Goal: Task Accomplishment & Management: Manage account settings

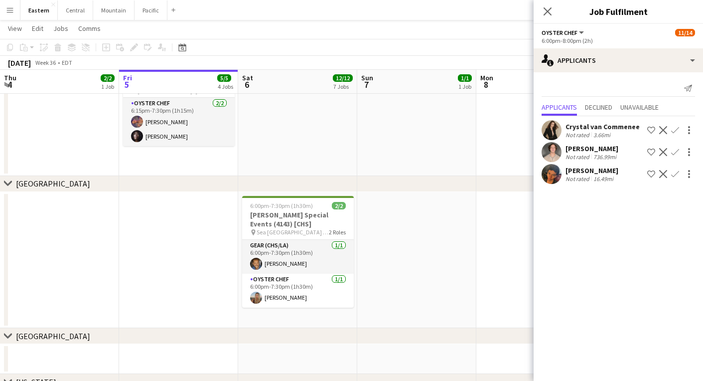
scroll to position [0, 298]
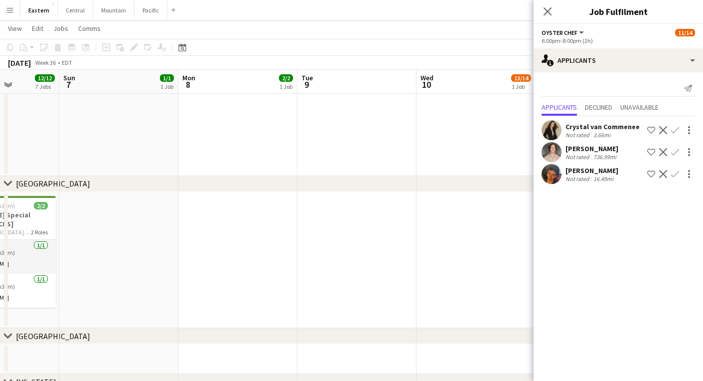
click at [272, 147] on app-date-cell at bounding box center [237, 117] width 119 height 117
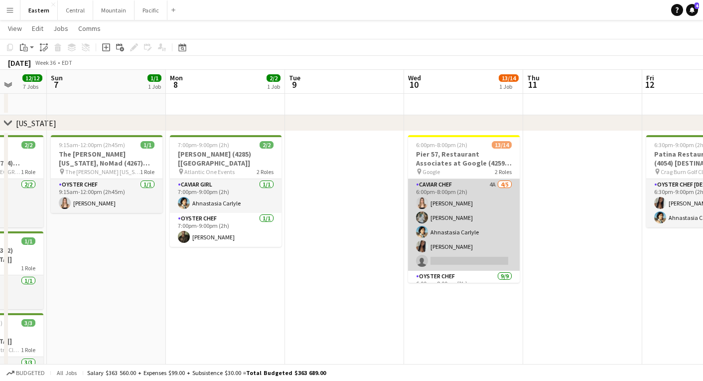
scroll to position [0, 0]
click at [458, 213] on app-card-role "Caviar Chef 4A [DATE] 6:00pm-8:00pm (2h) [PERSON_NAME] [PERSON_NAME] Ahnastasia…" at bounding box center [464, 225] width 112 height 92
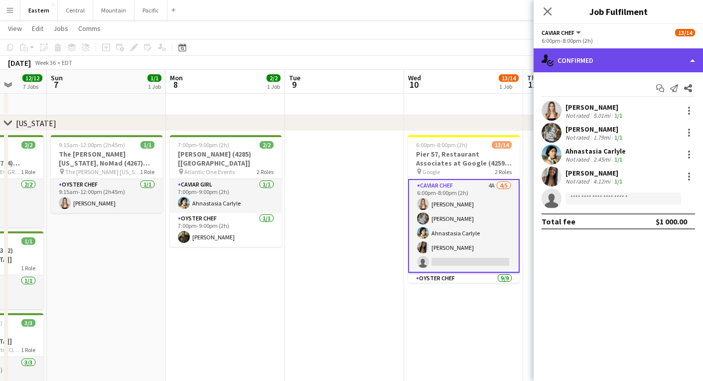
click at [609, 63] on div "single-neutral-actions-check-2 Confirmed" at bounding box center [617, 60] width 169 height 24
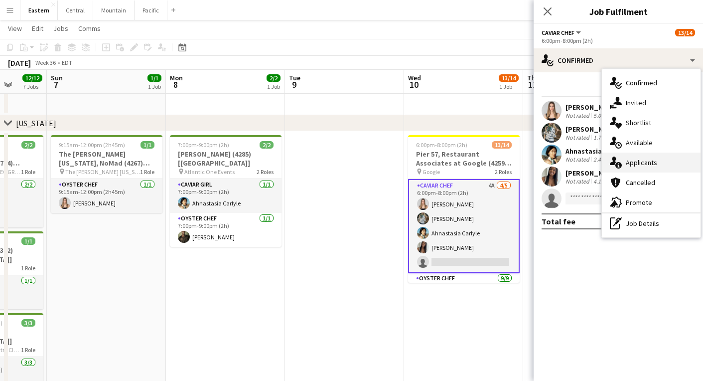
click at [650, 167] on div "single-neutral-actions-information Applicants" at bounding box center [651, 162] width 99 height 20
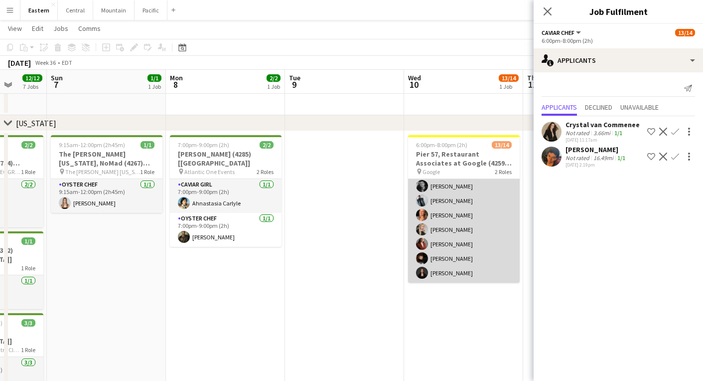
scroll to position [139, 0]
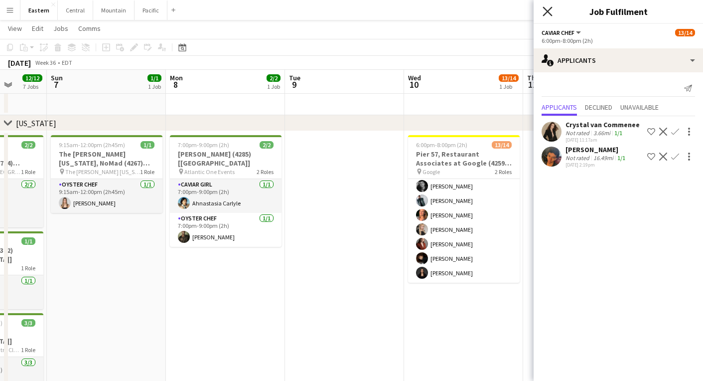
click at [551, 12] on icon "Close pop-in" at bounding box center [546, 10] width 9 height 9
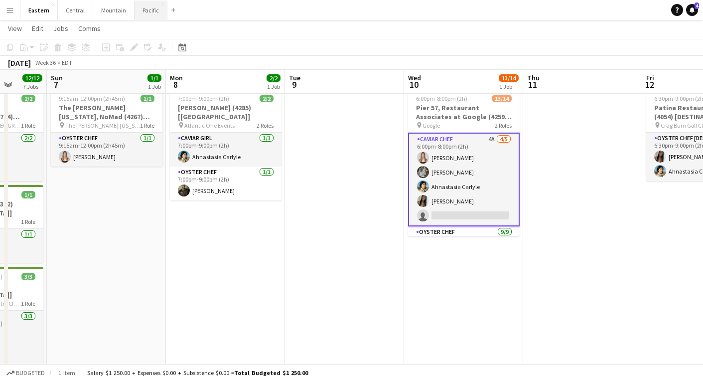
scroll to position [0, 0]
click at [147, 12] on button "Pacific Close" at bounding box center [150, 9] width 33 height 19
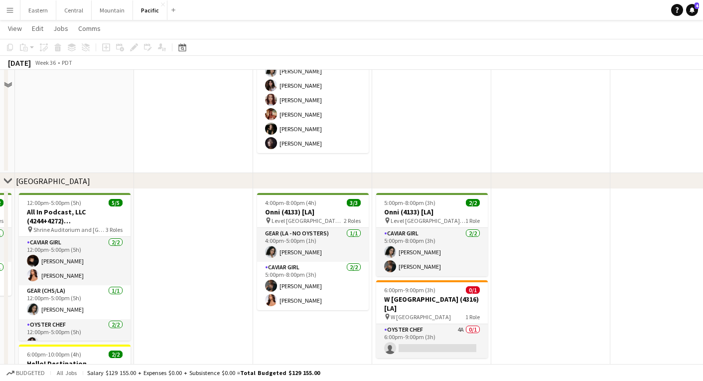
scroll to position [220, 0]
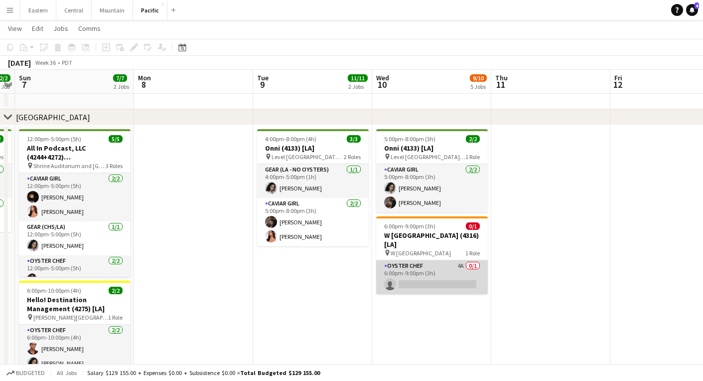
click at [422, 264] on app-card-role "Oyster Chef 4A 0/1 6:00pm-9:00pm (3h) single-neutral-actions" at bounding box center [432, 277] width 112 height 34
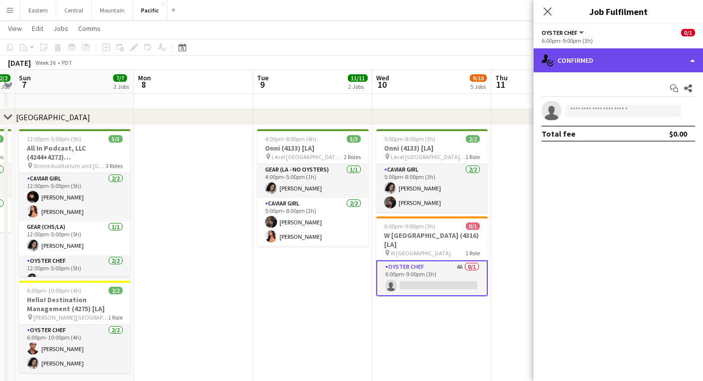
click at [595, 57] on div "single-neutral-actions-check-2 Confirmed" at bounding box center [617, 60] width 169 height 24
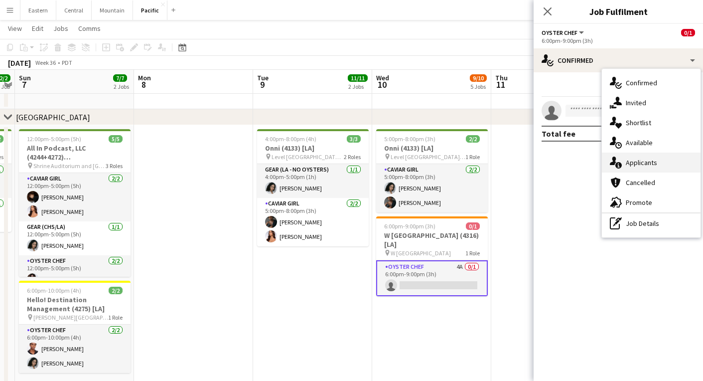
click at [637, 165] on span "Applicants" at bounding box center [641, 162] width 31 height 9
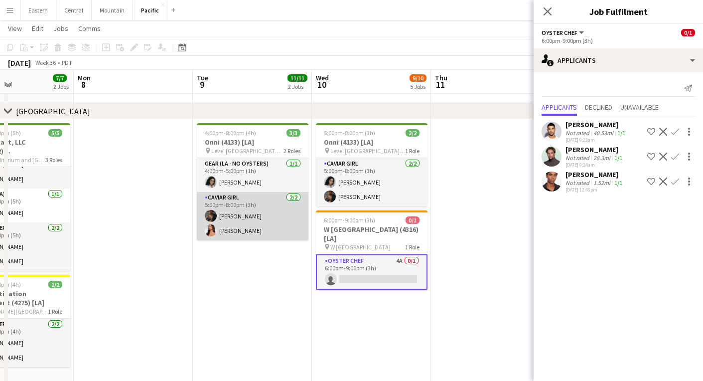
scroll to position [0, 403]
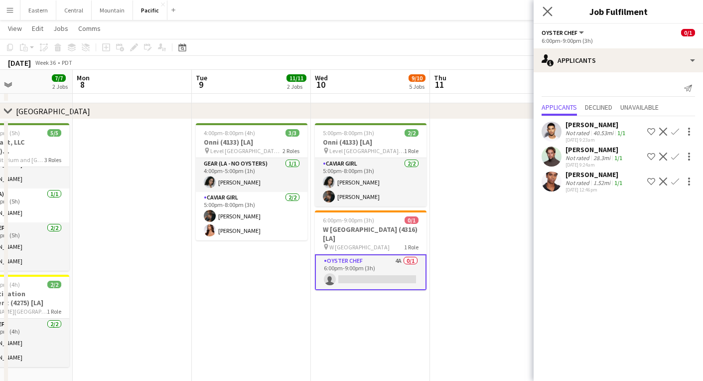
click at [542, 9] on app-icon "Close pop-in" at bounding box center [547, 11] width 14 height 14
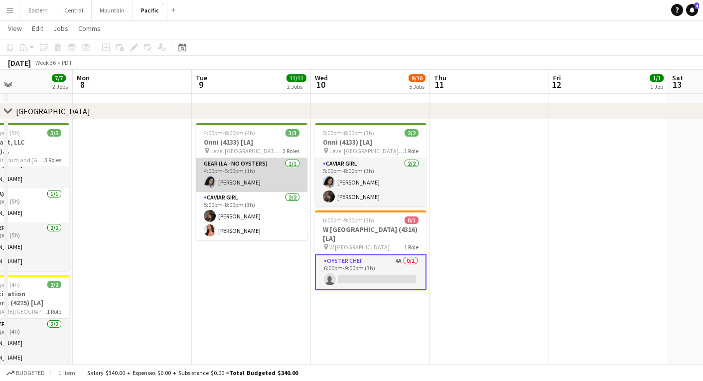
scroll to position [0, 398]
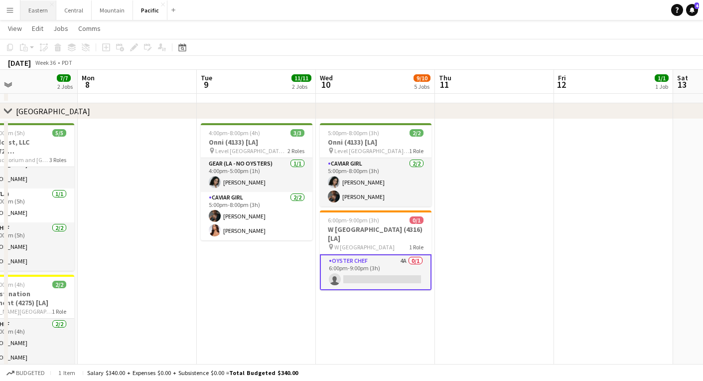
click at [39, 8] on button "Eastern Close" at bounding box center [38, 9] width 36 height 19
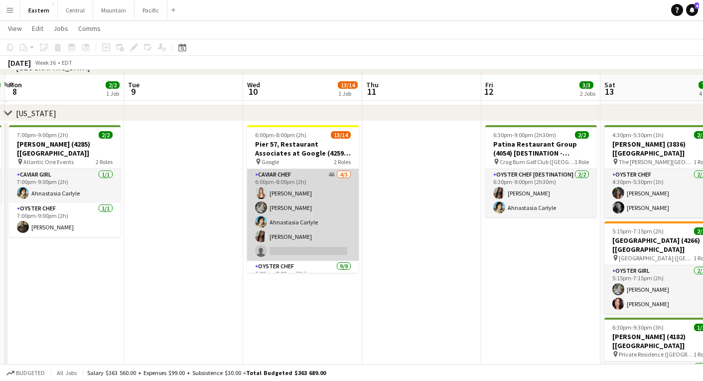
scroll to position [361, 0]
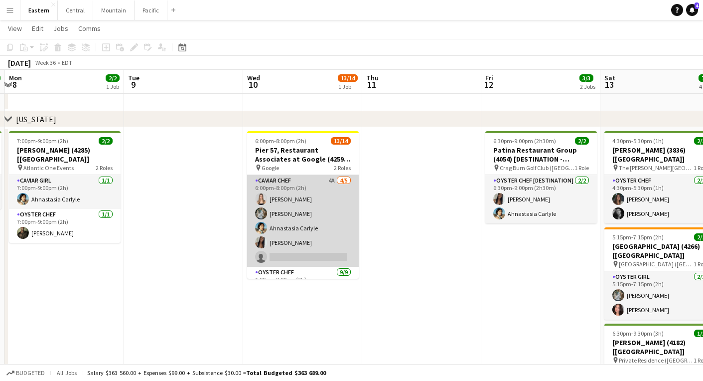
click at [297, 205] on app-card-role "Caviar Chef 4A [DATE] 6:00pm-8:00pm (2h) [PERSON_NAME] [PERSON_NAME] Ahnastasia…" at bounding box center [303, 221] width 112 height 92
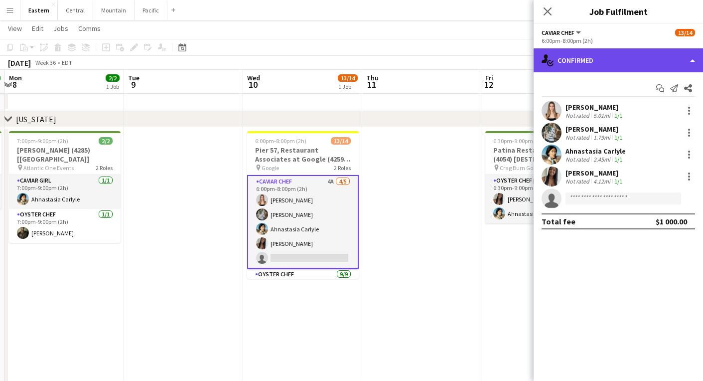
click at [571, 64] on div "single-neutral-actions-check-2 Confirmed" at bounding box center [617, 60] width 169 height 24
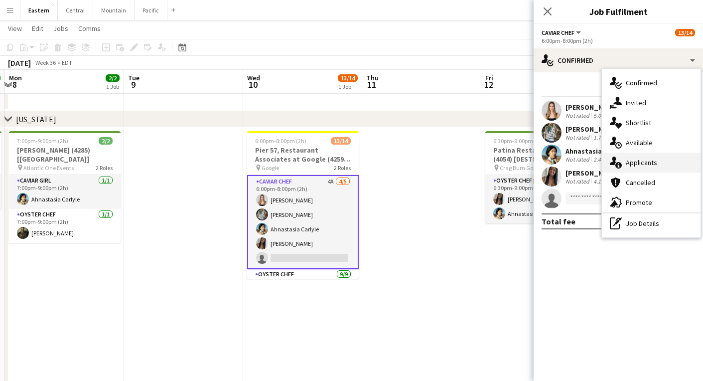
click at [647, 169] on div "single-neutral-actions-information Applicants" at bounding box center [651, 162] width 99 height 20
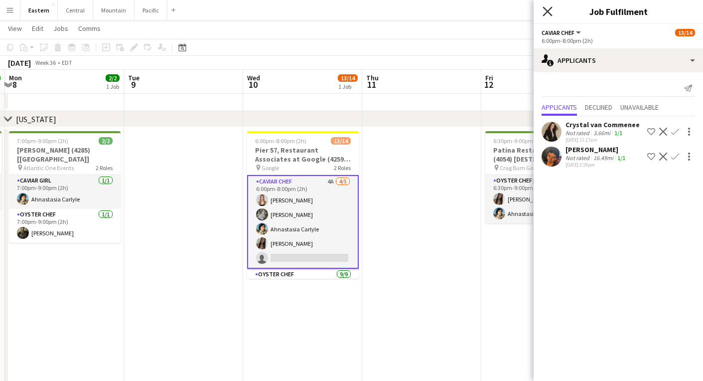
click at [551, 10] on icon "Close pop-in" at bounding box center [546, 10] width 9 height 9
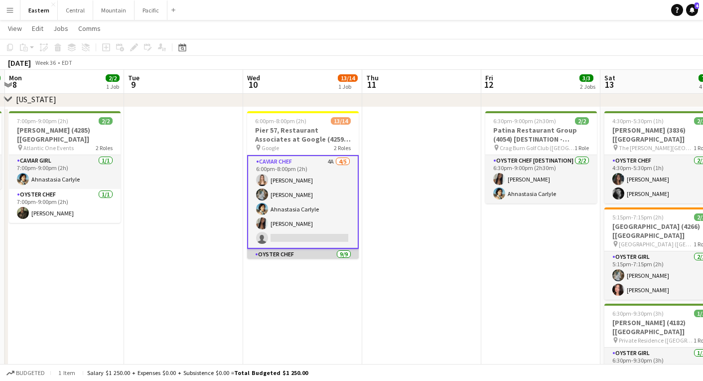
scroll to position [0, 0]
click at [144, 8] on button "Pacific Close" at bounding box center [150, 9] width 33 height 19
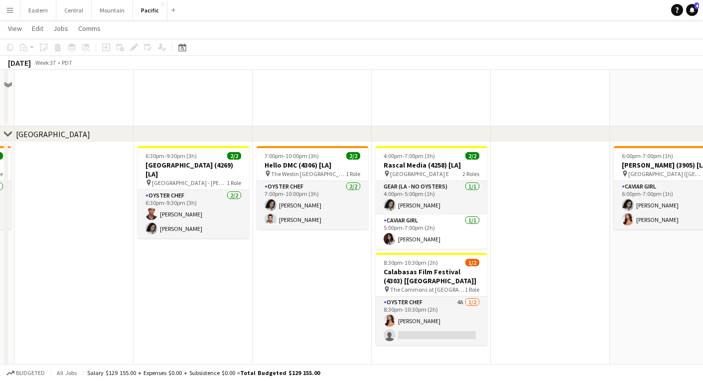
scroll to position [216, 0]
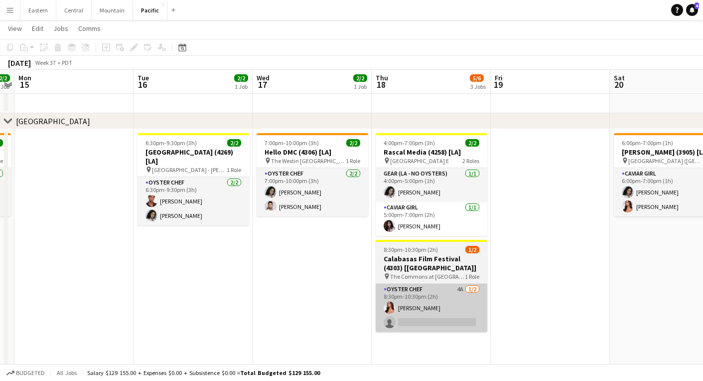
click at [408, 287] on app-card-role "Oyster Chef 4A [DATE] 8:30pm-10:30pm (2h) [PERSON_NAME] single-neutral-actions" at bounding box center [432, 307] width 112 height 48
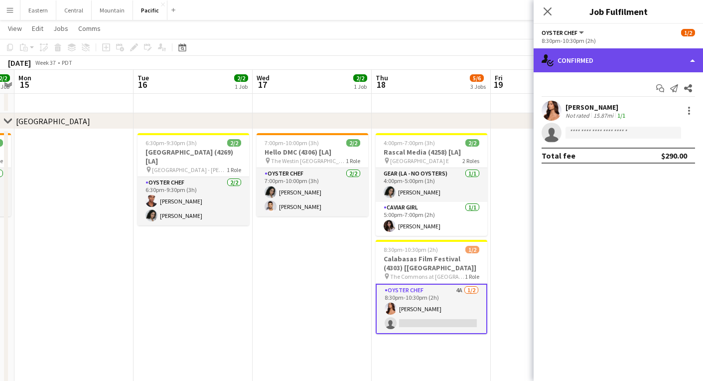
click at [585, 70] on div "single-neutral-actions-check-2 Confirmed" at bounding box center [617, 60] width 169 height 24
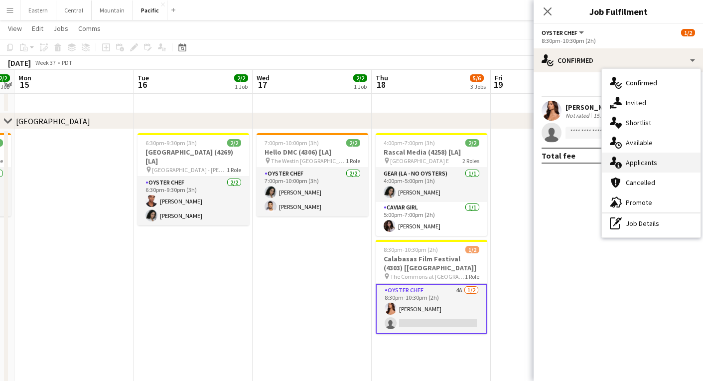
click at [630, 164] on span "Applicants" at bounding box center [641, 162] width 31 height 9
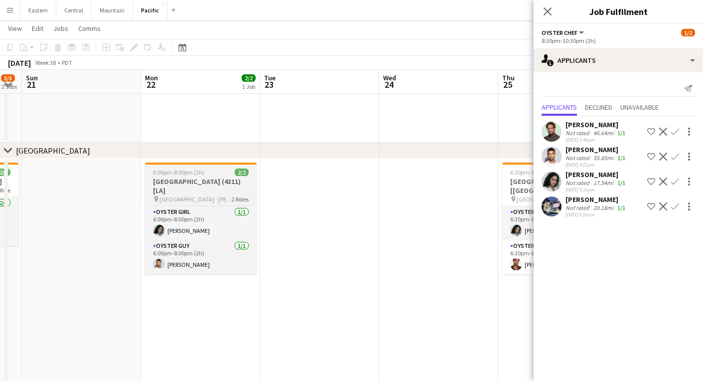
scroll to position [0, 204]
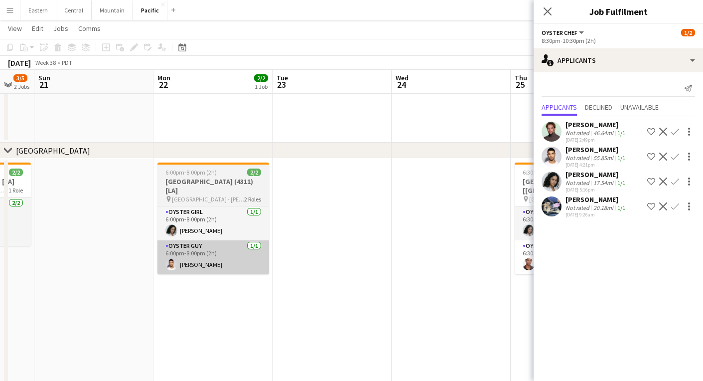
click at [193, 247] on app-card-role "Oyster Guy [DATE] 6:00pm-8:00pm (2h) [PERSON_NAME]" at bounding box center [213, 257] width 112 height 34
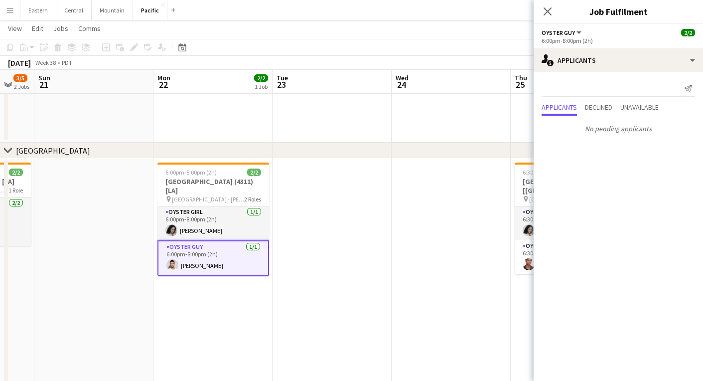
click at [618, 101] on div "Applicants Declined Unavailable" at bounding box center [617, 108] width 153 height 15
click at [640, 108] on span "Unavailable" at bounding box center [639, 107] width 38 height 7
click at [558, 88] on span "Applicants" at bounding box center [558, 86] width 35 height 7
click at [545, 13] on icon at bounding box center [546, 10] width 9 height 9
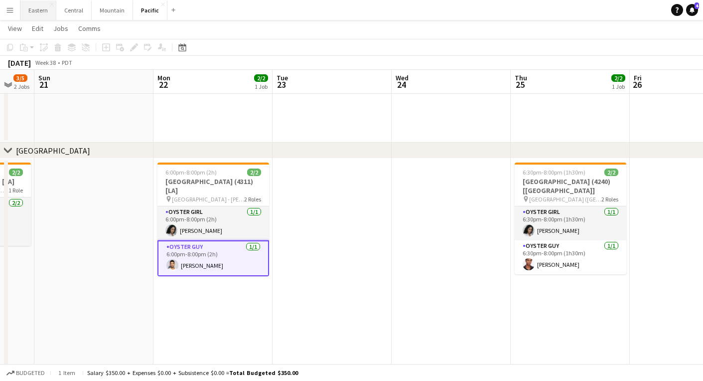
click at [35, 6] on button "Eastern Close" at bounding box center [38, 9] width 36 height 19
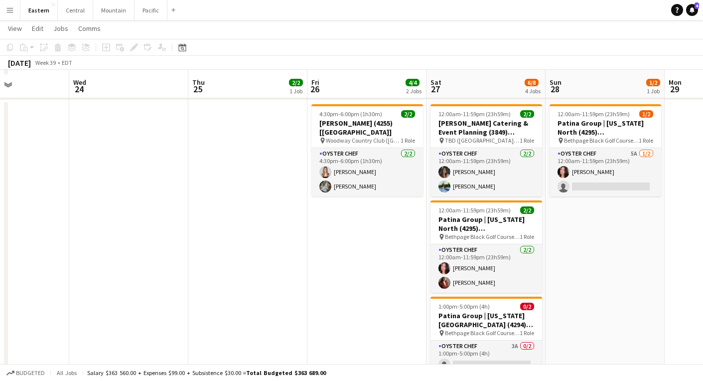
scroll to position [470, 0]
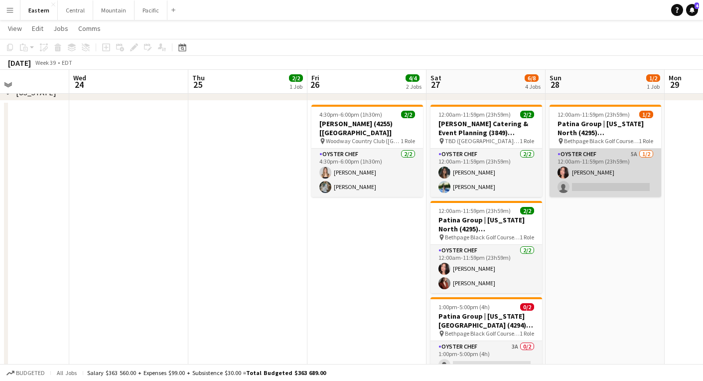
click at [615, 158] on app-card-role "Oyster Chef 5A [DATE] 12:00am-11:59pm (23h59m) [PERSON_NAME] single-neutral-act…" at bounding box center [605, 172] width 112 height 48
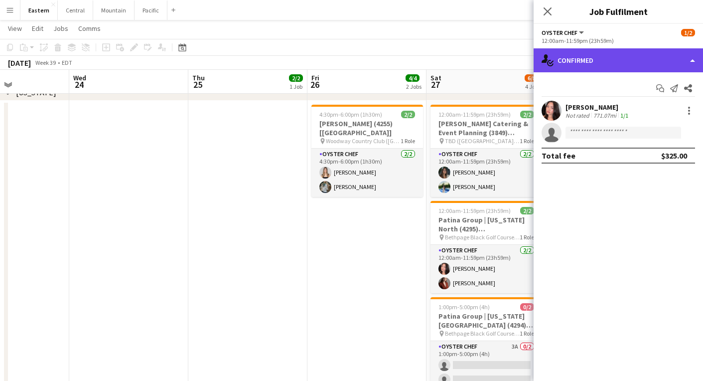
click at [606, 64] on div "single-neutral-actions-check-2 Confirmed" at bounding box center [617, 60] width 169 height 24
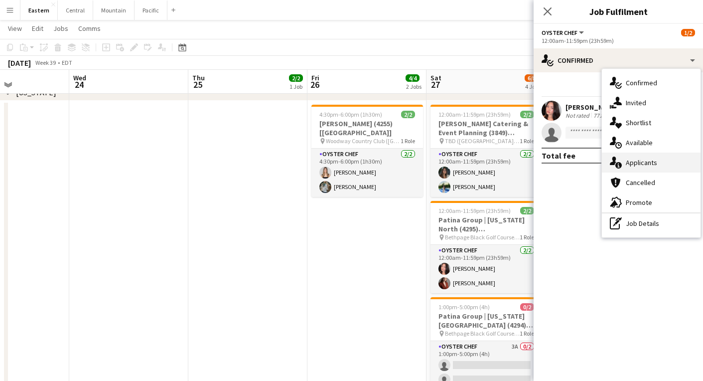
click at [628, 155] on div "single-neutral-actions-information Applicants" at bounding box center [651, 162] width 99 height 20
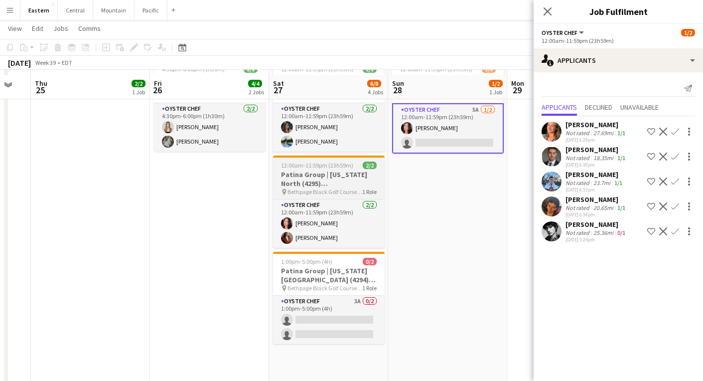
scroll to position [522, 0]
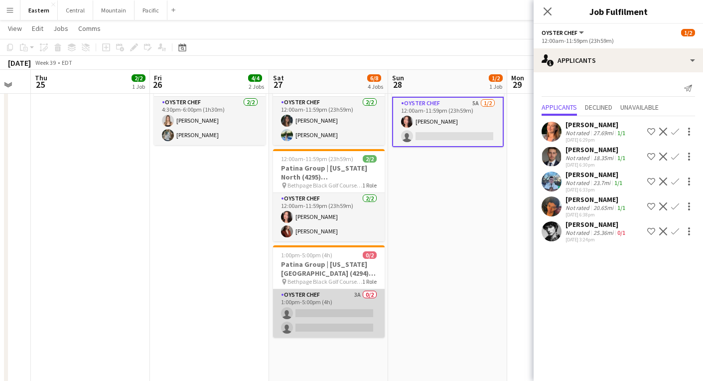
click at [332, 301] on app-card-role "Oyster Chef 3A 0/2 1:00pm-5:00pm (4h) single-neutral-actions single-neutral-act…" at bounding box center [329, 313] width 112 height 48
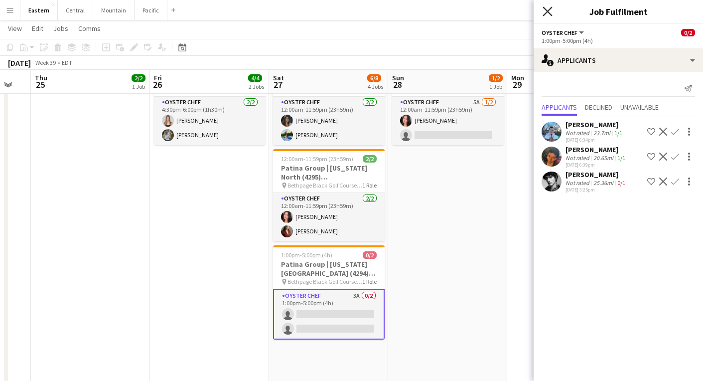
click at [549, 9] on icon "Close pop-in" at bounding box center [546, 10] width 9 height 9
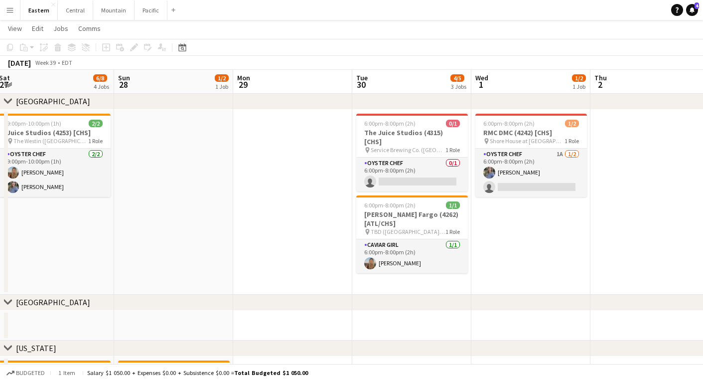
scroll to position [0, 372]
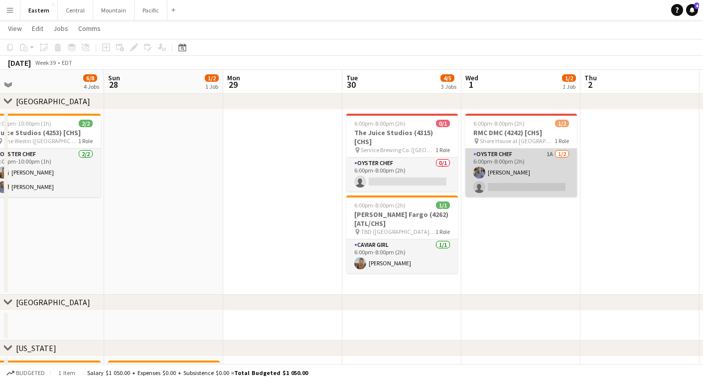
click at [481, 158] on app-card-role "Oyster Chef 1A [DATE] 6:00pm-8:00pm (2h) [PERSON_NAME] single-neutral-actions" at bounding box center [521, 172] width 112 height 48
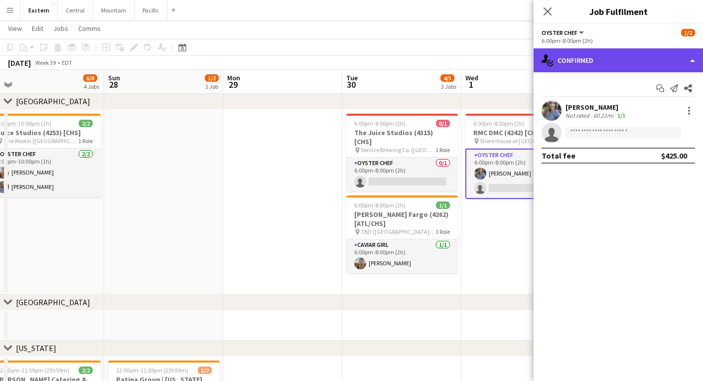
click at [627, 59] on div "single-neutral-actions-check-2 Confirmed" at bounding box center [617, 60] width 169 height 24
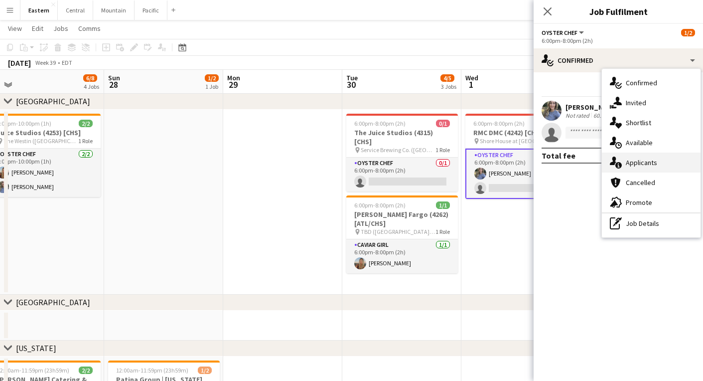
click at [641, 163] on span "Applicants" at bounding box center [641, 162] width 31 height 9
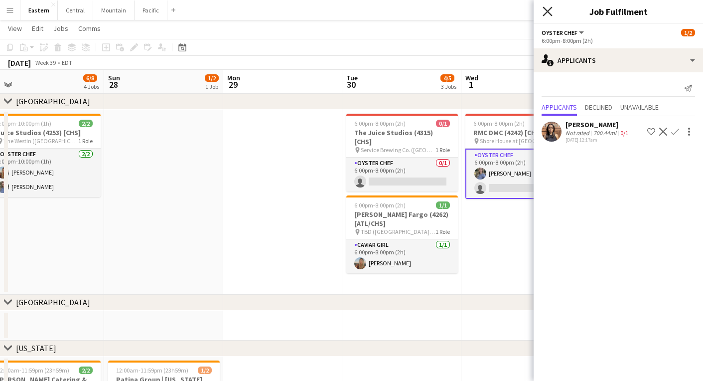
click at [546, 10] on icon at bounding box center [546, 10] width 9 height 9
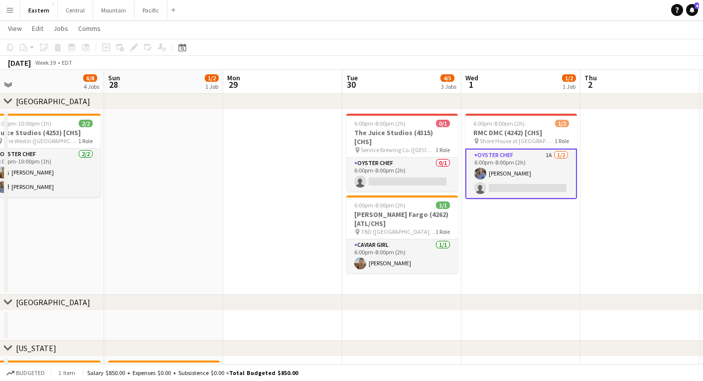
click at [518, 235] on app-date-cell "6:00pm-8:00pm (2h) 1/2 RMC DMC (4242) [CHS] pin [GEOGRAPHIC_DATA] at [GEOGRAPHI…" at bounding box center [520, 202] width 119 height 185
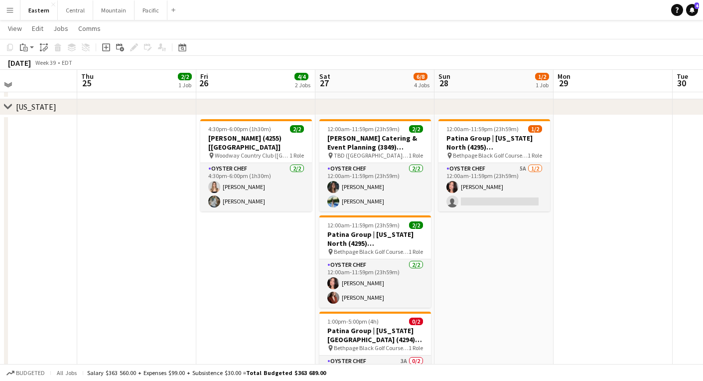
scroll to position [459, 0]
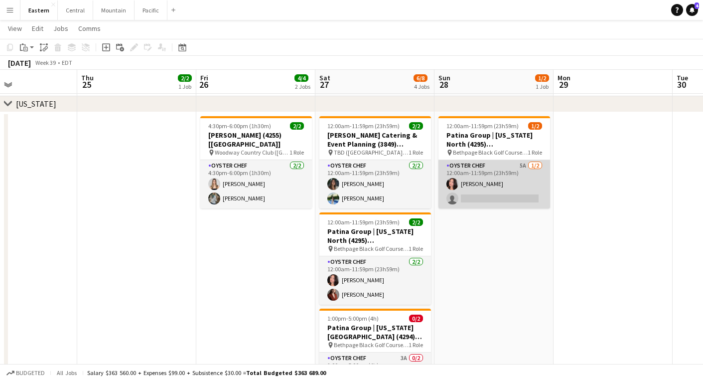
click at [463, 183] on app-card-role "Oyster Chef 5A [DATE] 12:00am-11:59pm (23h59m) [PERSON_NAME] single-neutral-act…" at bounding box center [494, 184] width 112 height 48
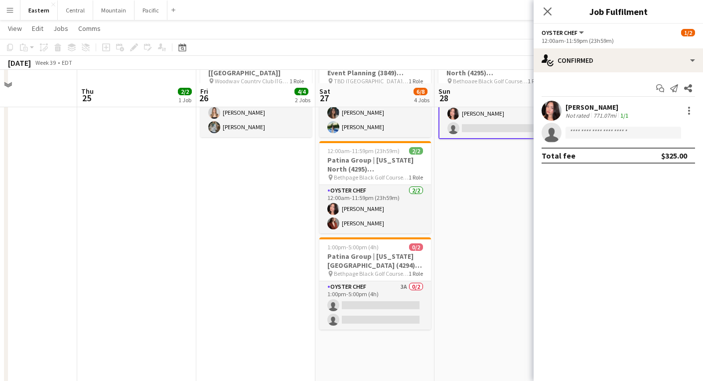
scroll to position [435, 0]
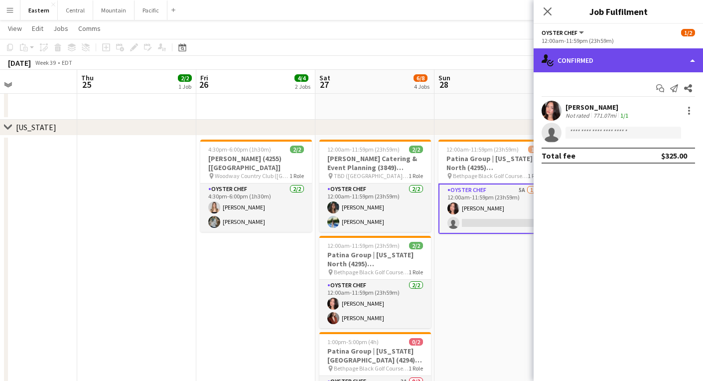
click at [605, 60] on div "single-neutral-actions-check-2 Confirmed" at bounding box center [617, 60] width 169 height 24
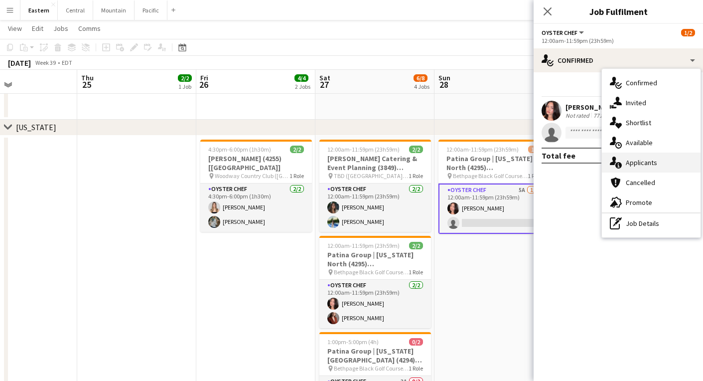
click at [634, 164] on span "Applicants" at bounding box center [641, 162] width 31 height 9
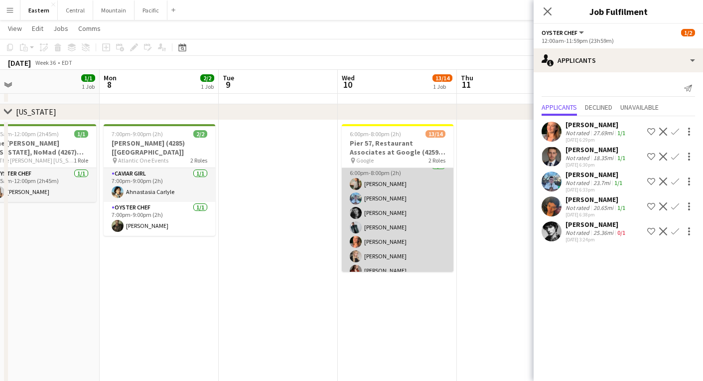
scroll to position [99, 0]
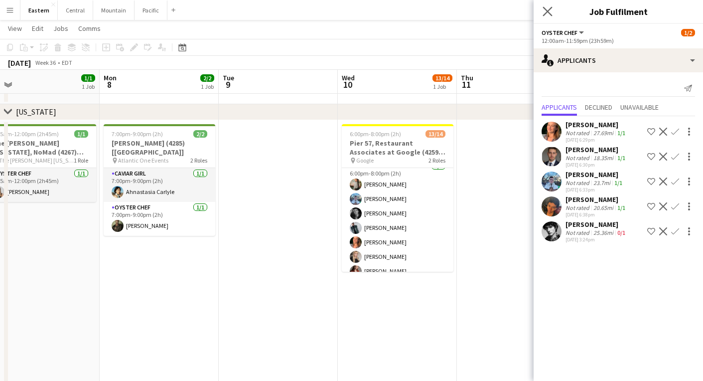
click at [542, 7] on app-icon "Close pop-in" at bounding box center [547, 11] width 14 height 14
